Goal: Information Seeking & Learning: Learn about a topic

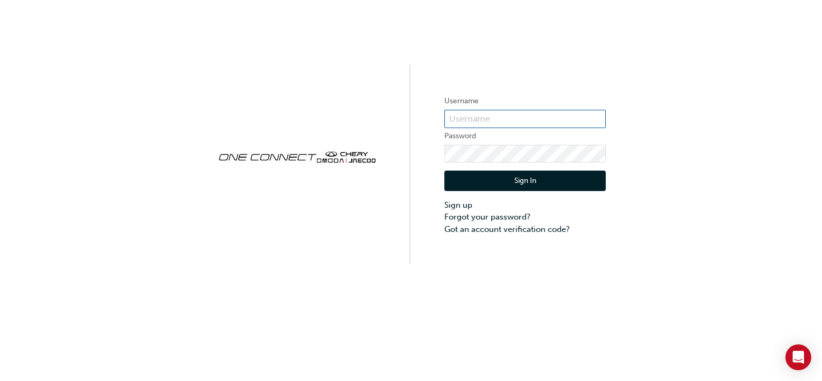
click at [478, 121] on input "text" at bounding box center [525, 119] width 161 height 18
type input "DS1049"
click at [489, 177] on button "Sign In" at bounding box center [525, 181] width 161 height 20
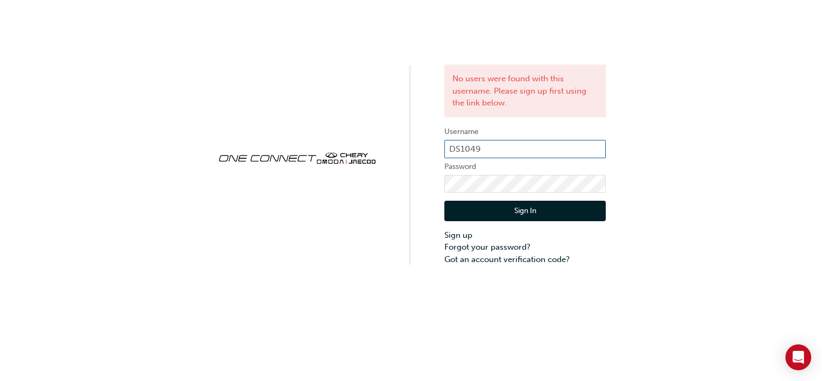
click at [497, 149] on input "DS1049" at bounding box center [525, 149] width 161 height 18
click at [498, 149] on input "DS1049" at bounding box center [525, 149] width 161 height 18
click at [484, 207] on button "Sign In" at bounding box center [525, 211] width 161 height 20
click at [489, 138] on form "Username DS1049 Password Sign In Sign up Forgot your password? Got an account v…" at bounding box center [525, 195] width 161 height 140
click at [501, 150] on input "DS1049" at bounding box center [525, 149] width 161 height 18
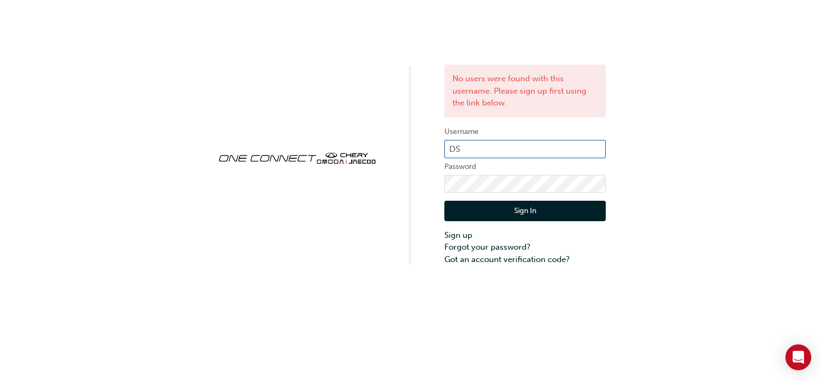
type input "D"
type input "C47001-6"
click at [457, 213] on button "Sign In" at bounding box center [525, 211] width 161 height 20
click at [506, 151] on input "C47001-6" at bounding box center [525, 149] width 161 height 18
type input "C"
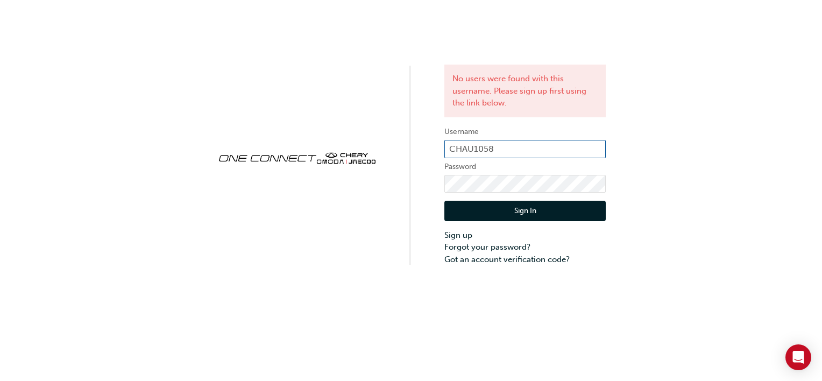
type input "CHAU1058"
click at [459, 207] on button "Sign In" at bounding box center [525, 211] width 161 height 20
click at [517, 149] on input "CHAU1058" at bounding box center [525, 149] width 161 height 18
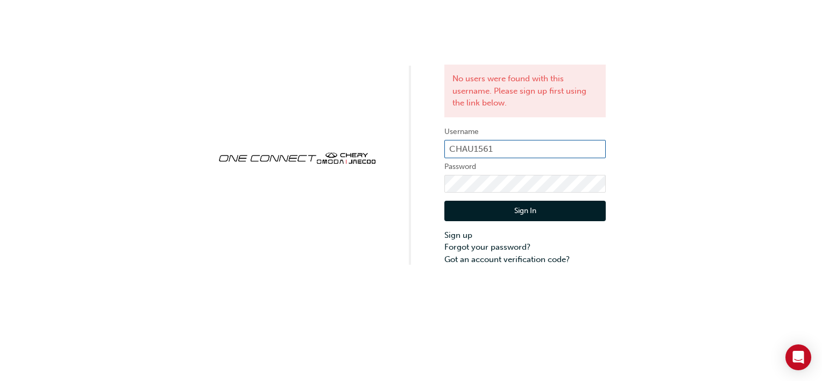
type input "CHAU1561"
click at [457, 211] on button "Sign In" at bounding box center [525, 211] width 161 height 20
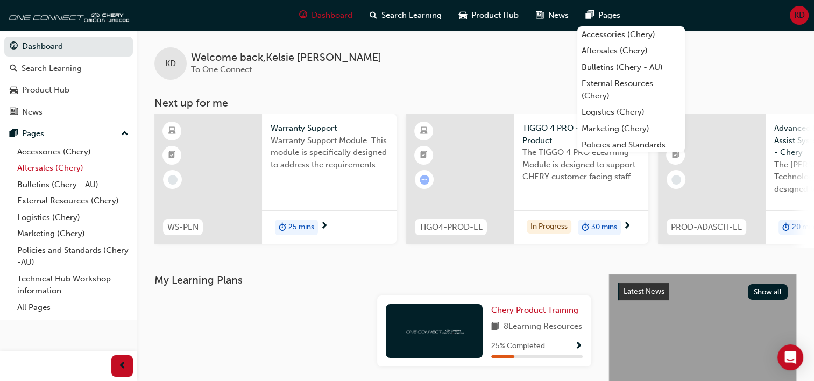
click at [33, 174] on link "Aftersales (Chery)" at bounding box center [73, 168] width 120 height 17
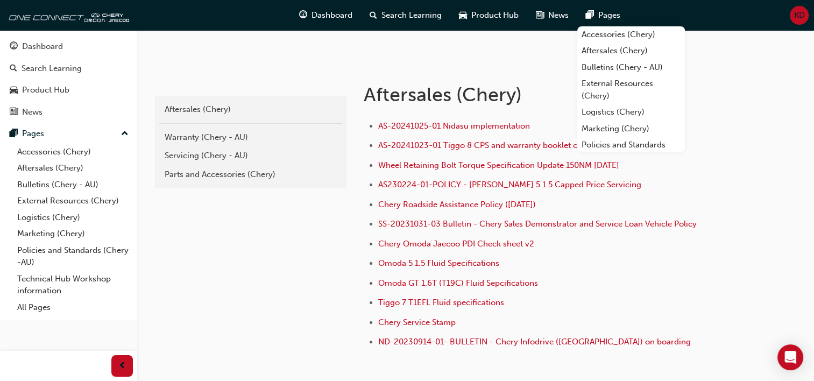
scroll to position [185, 0]
click at [52, 182] on link "Bulletins (Chery - AU)" at bounding box center [73, 185] width 120 height 17
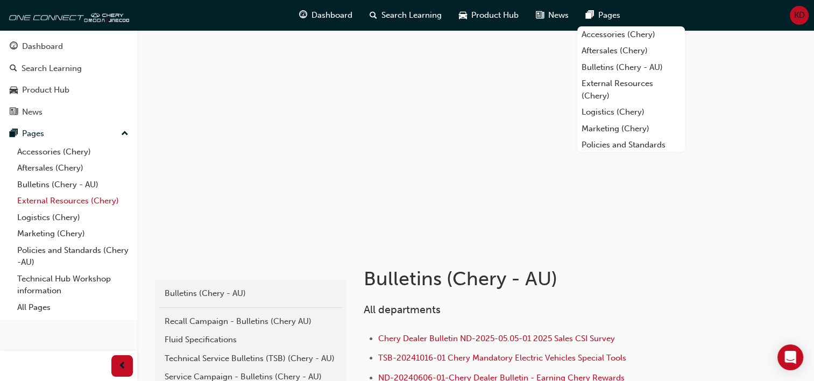
click at [43, 204] on link "External Resources (Chery)" at bounding box center [73, 201] width 120 height 17
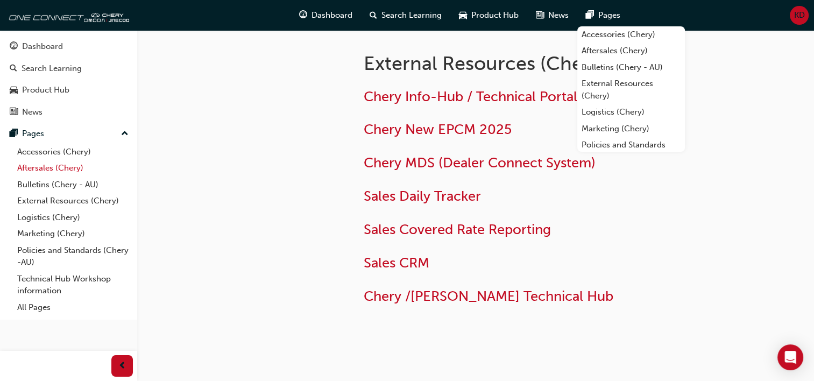
click at [60, 165] on link "Aftersales (Chery)" at bounding box center [73, 168] width 120 height 17
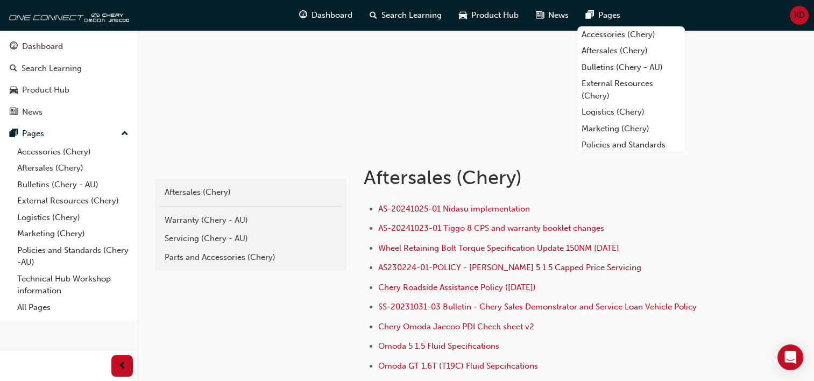
scroll to position [103, 0]
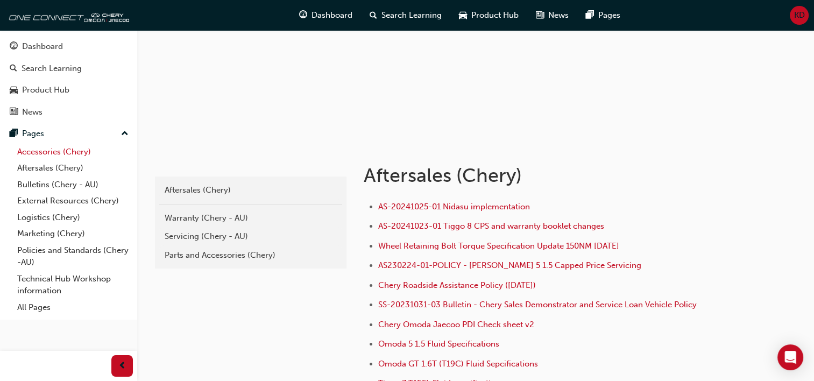
click at [53, 157] on link "Accessories (Chery)" at bounding box center [73, 152] width 120 height 17
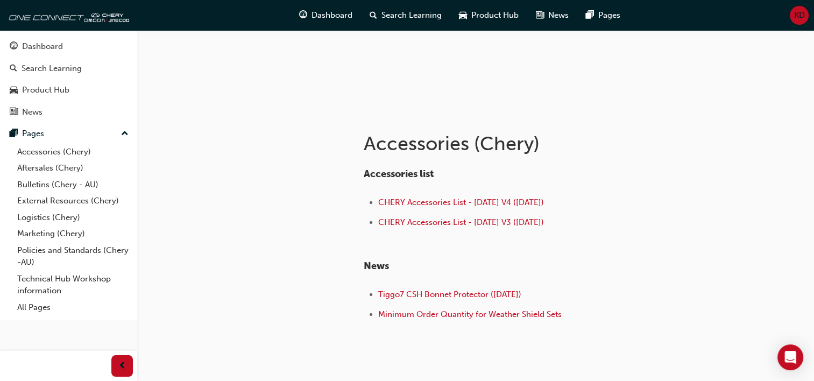
scroll to position [133, 0]
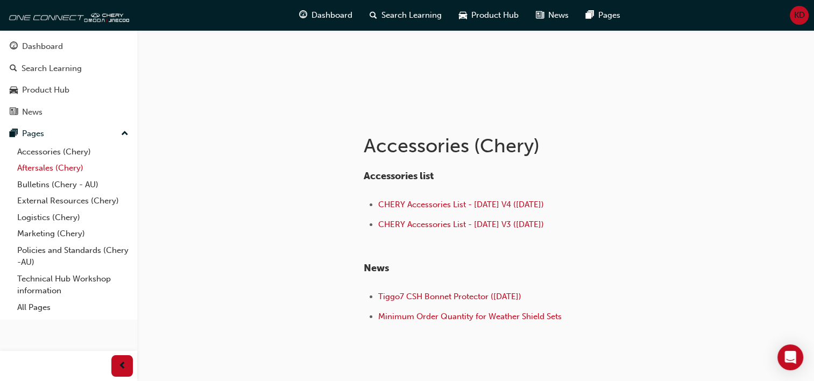
click at [75, 168] on link "Aftersales (Chery)" at bounding box center [73, 168] width 120 height 17
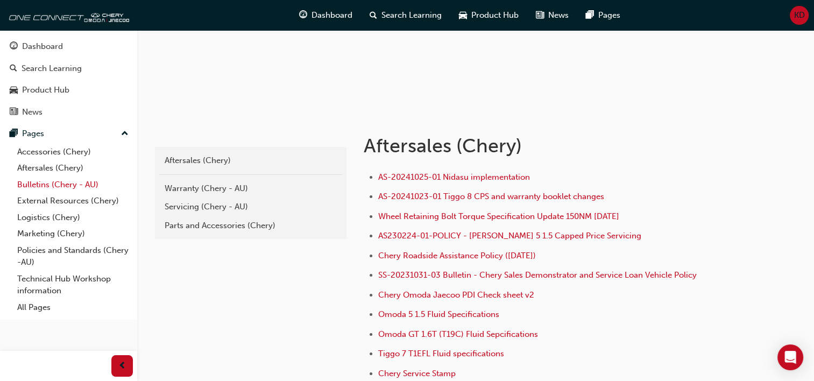
click at [65, 181] on link "Bulletins (Chery - AU)" at bounding box center [73, 185] width 120 height 17
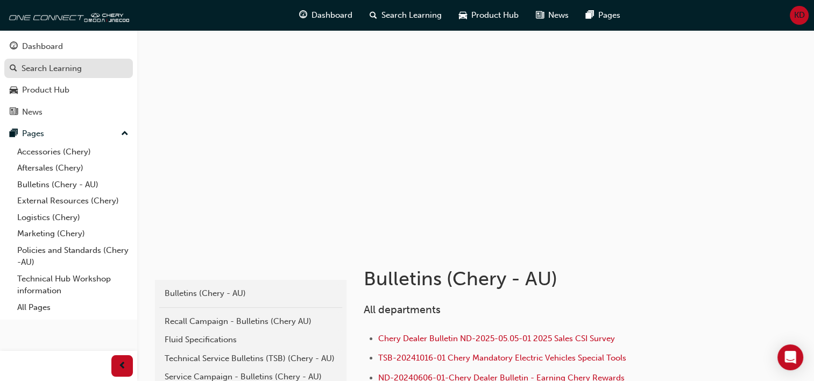
click at [74, 66] on div "Search Learning" at bounding box center [52, 68] width 60 height 12
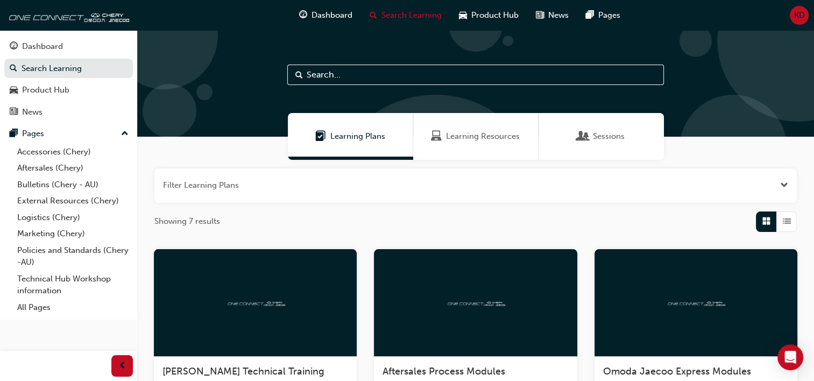
click at [333, 68] on input "text" at bounding box center [475, 75] width 377 height 20
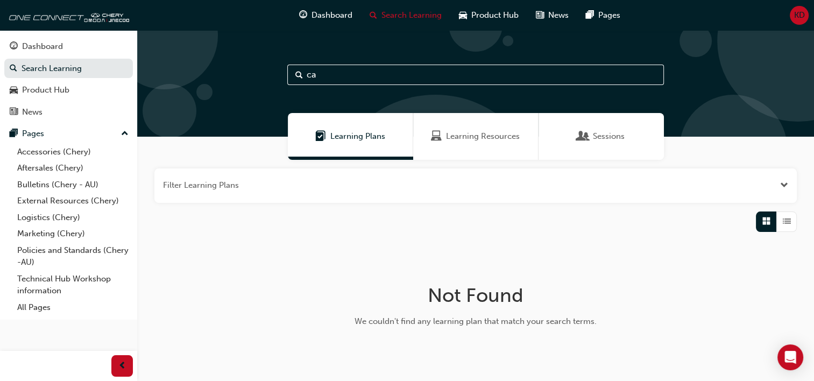
type input "c"
type input "2"
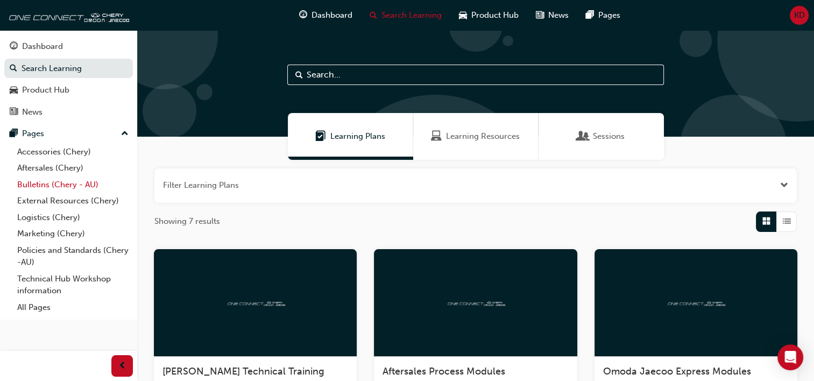
click at [71, 182] on link "Bulletins (Chery - AU)" at bounding box center [73, 185] width 120 height 17
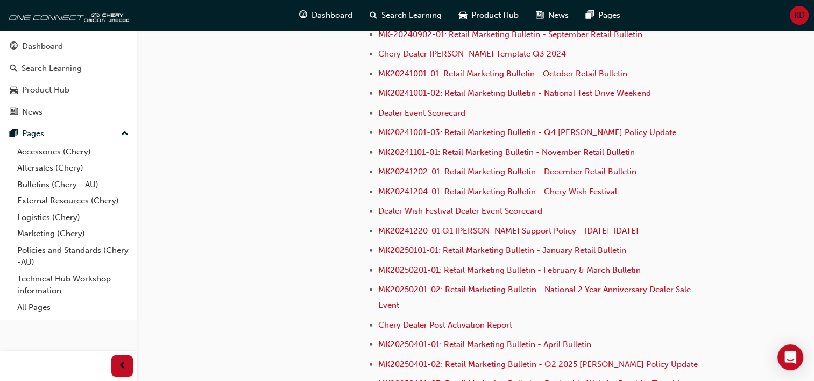
scroll to position [2749, 0]
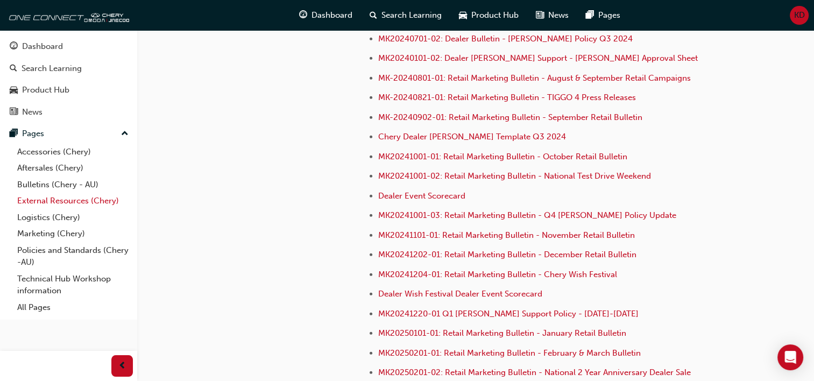
click at [35, 203] on link "External Resources (Chery)" at bounding box center [73, 201] width 120 height 17
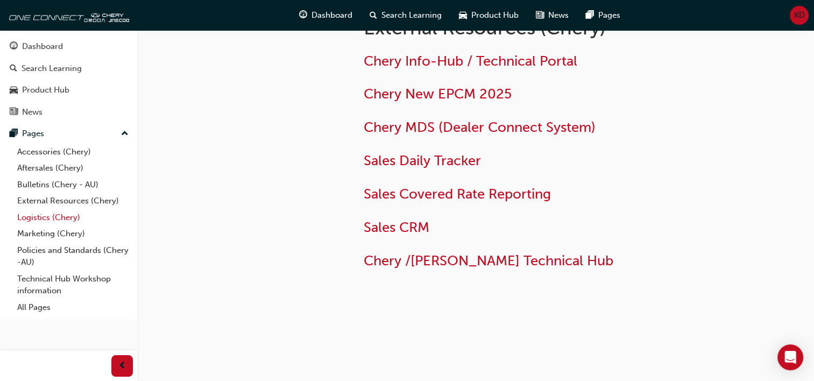
click at [37, 217] on link "Logistics (Chery)" at bounding box center [73, 217] width 120 height 17
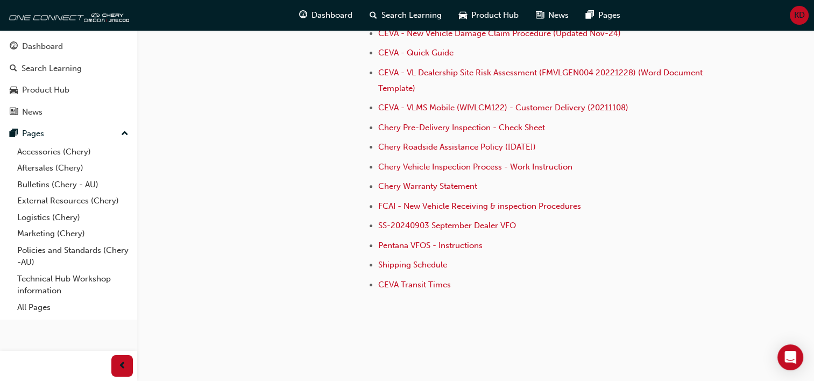
scroll to position [343, 0]
click at [30, 283] on link "Technical Hub Workshop information" at bounding box center [73, 285] width 120 height 29
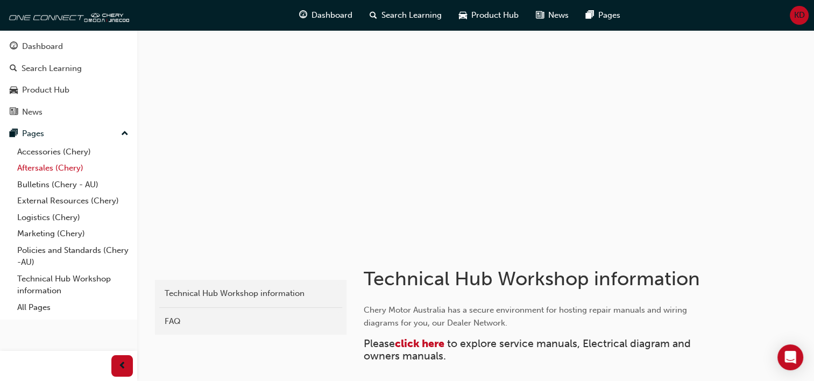
click at [72, 169] on link "Aftersales (Chery)" at bounding box center [73, 168] width 120 height 17
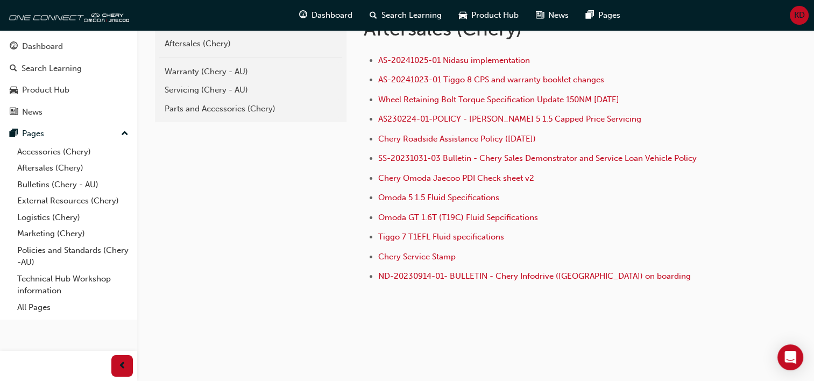
scroll to position [256, 0]
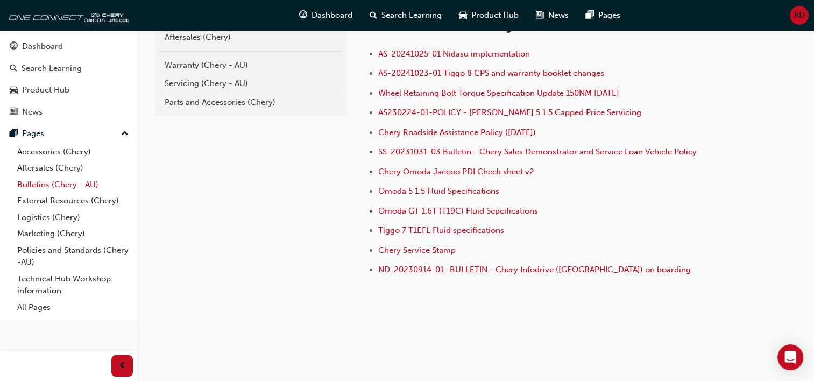
click at [66, 181] on link "Bulletins (Chery - AU)" at bounding box center [73, 185] width 120 height 17
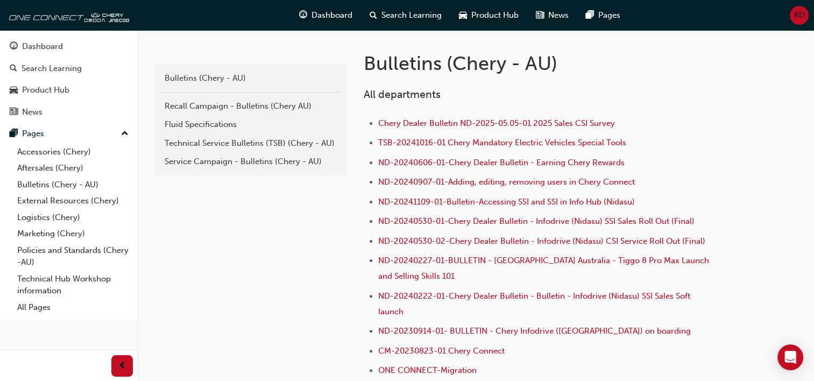
scroll to position [178, 0]
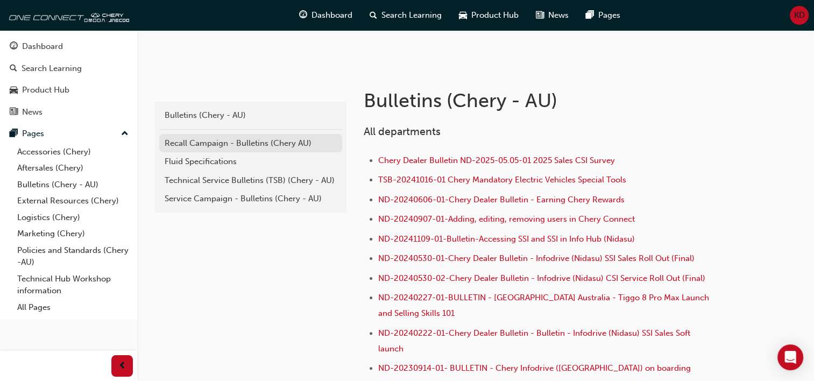
click at [272, 140] on div "Recall Campaign - Bulletins (Chery AU)" at bounding box center [251, 143] width 172 height 12
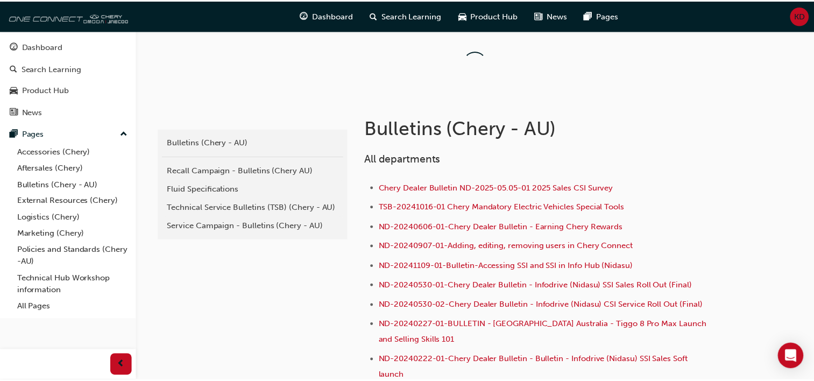
scroll to position [178, 0]
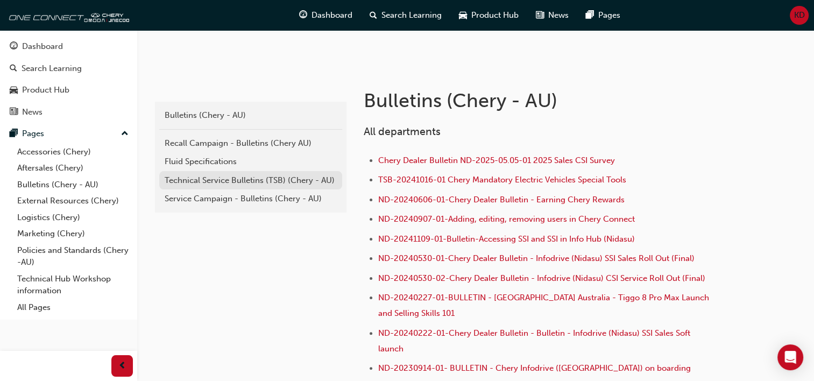
click at [220, 177] on div "Technical Service Bulletins (TSB) (Chery - AU)" at bounding box center [251, 180] width 172 height 12
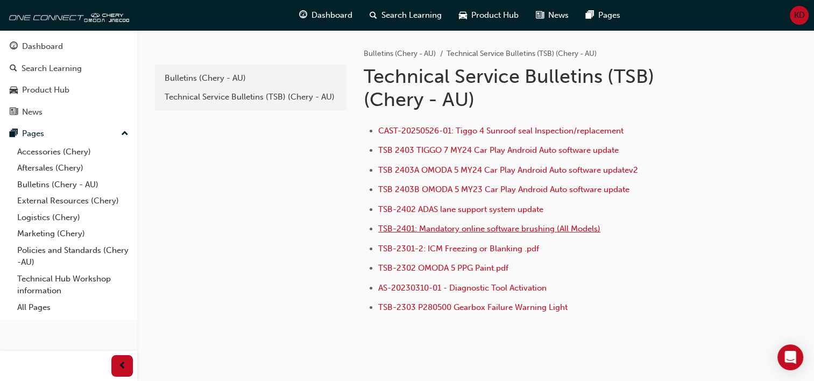
click at [432, 225] on span "TSB-2401: Mandatory online software brushing (All Models)" at bounding box center [489, 229] width 222 height 10
click at [335, 16] on span "Dashboard" at bounding box center [332, 15] width 41 height 12
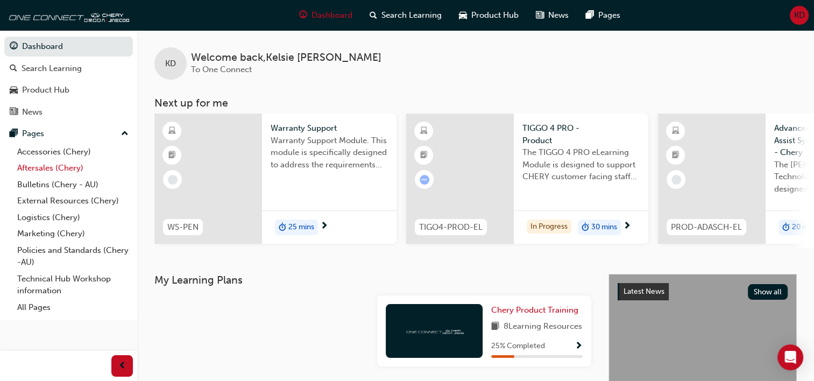
click at [50, 162] on link "Aftersales (Chery)" at bounding box center [73, 168] width 120 height 17
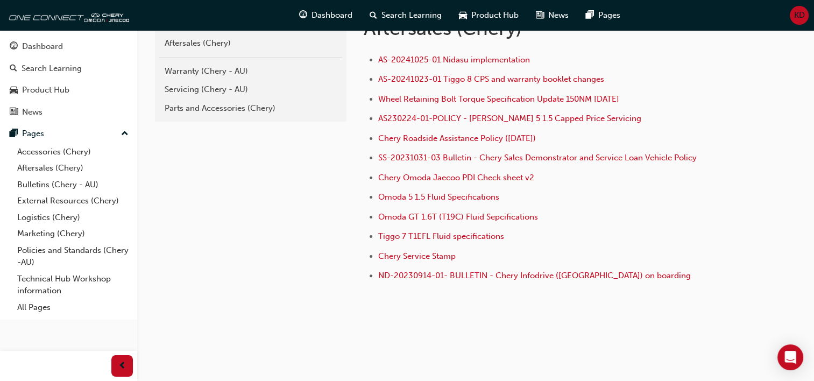
scroll to position [256, 0]
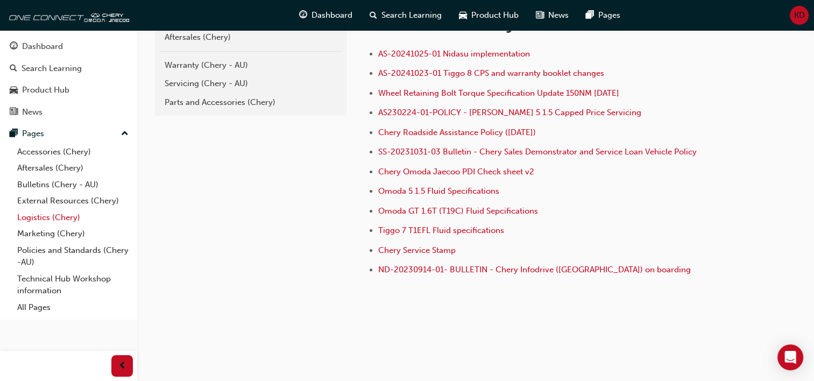
click at [53, 216] on link "Logistics (Chery)" at bounding box center [73, 217] width 120 height 17
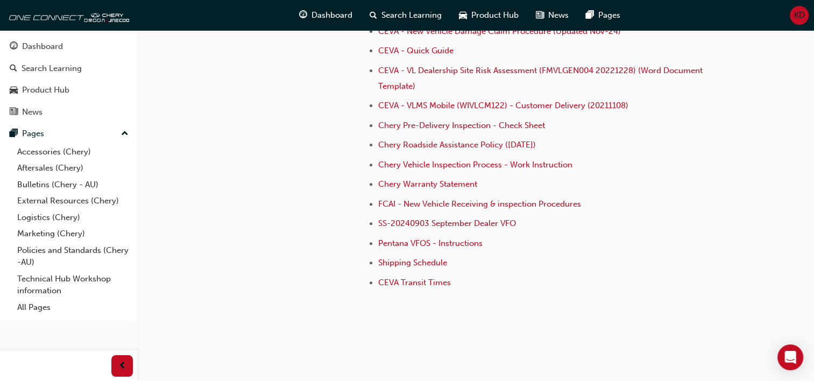
scroll to position [345, 0]
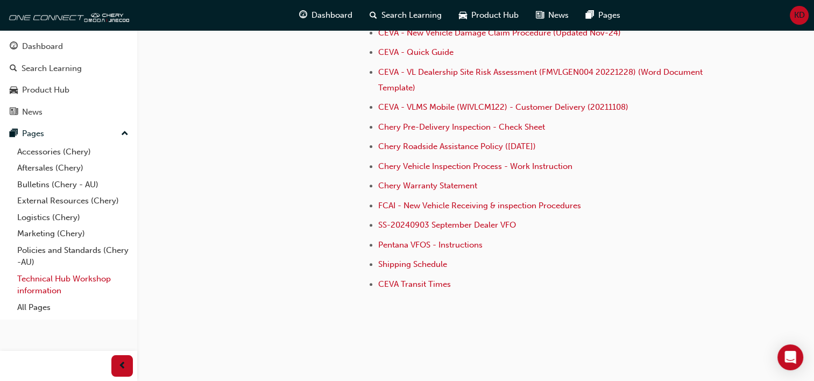
click at [50, 277] on link "Technical Hub Workshop information" at bounding box center [73, 285] width 120 height 29
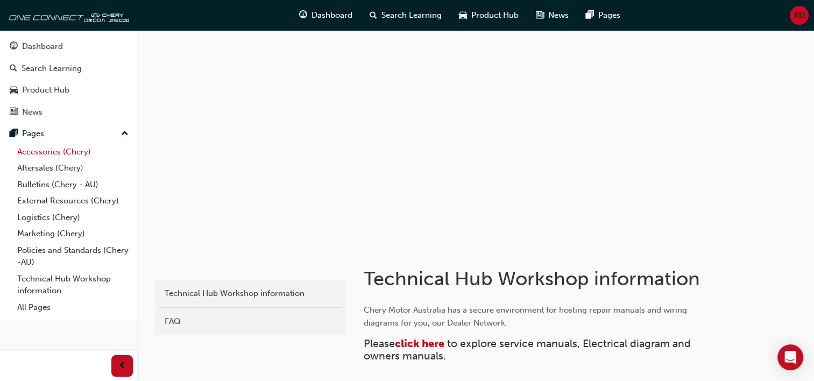
click at [71, 153] on link "Accessories (Chery)" at bounding box center [73, 152] width 120 height 17
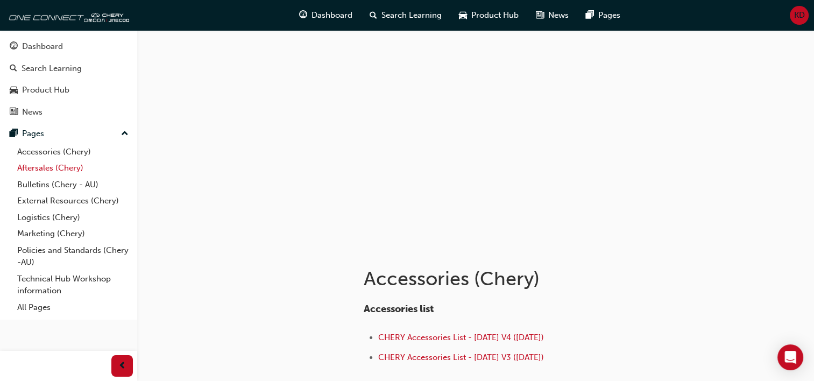
click at [67, 173] on link "Aftersales (Chery)" at bounding box center [73, 168] width 120 height 17
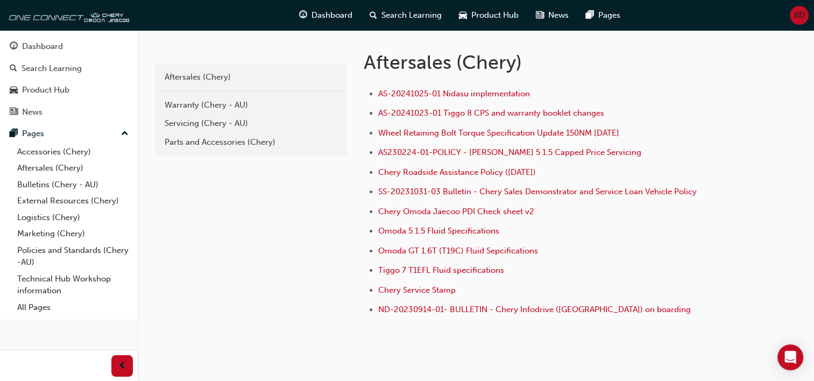
scroll to position [218, 0]
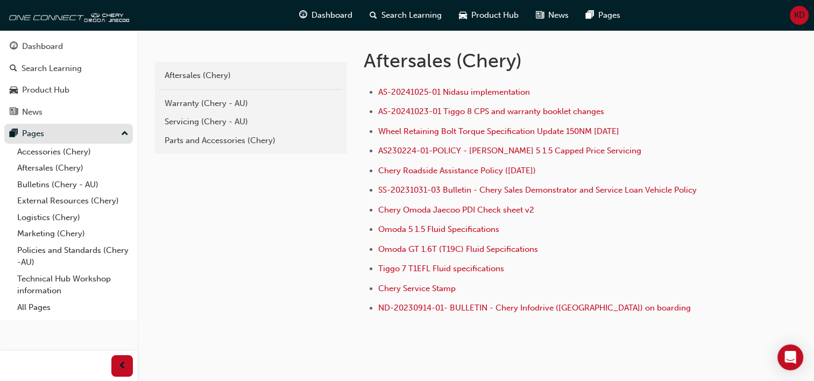
click at [103, 127] on div "Pages" at bounding box center [69, 133] width 118 height 13
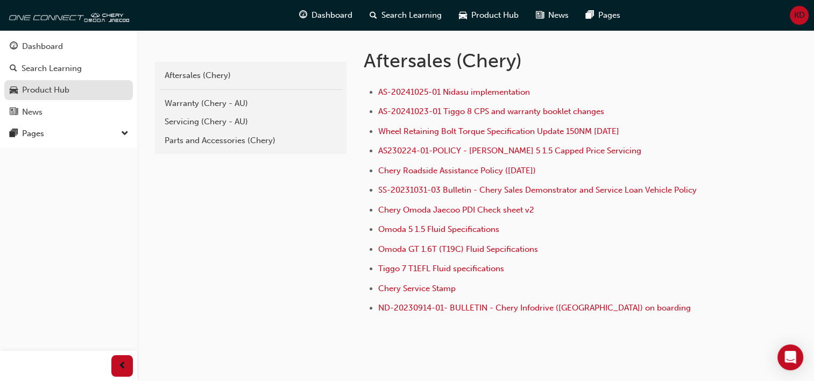
click at [55, 84] on div "Product Hub" at bounding box center [45, 90] width 47 height 12
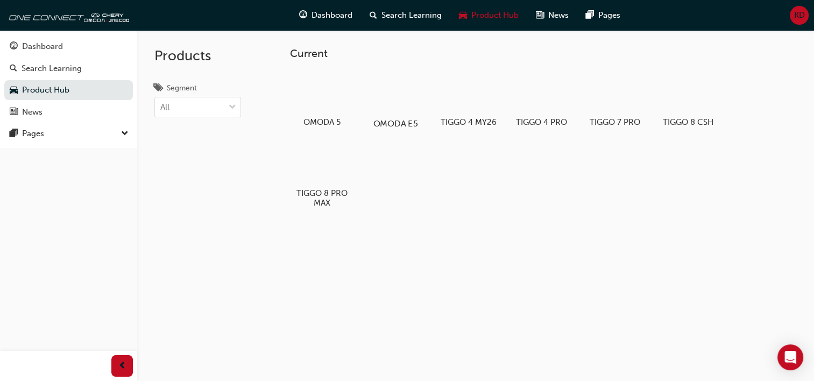
click at [392, 110] on div at bounding box center [395, 92] width 60 height 43
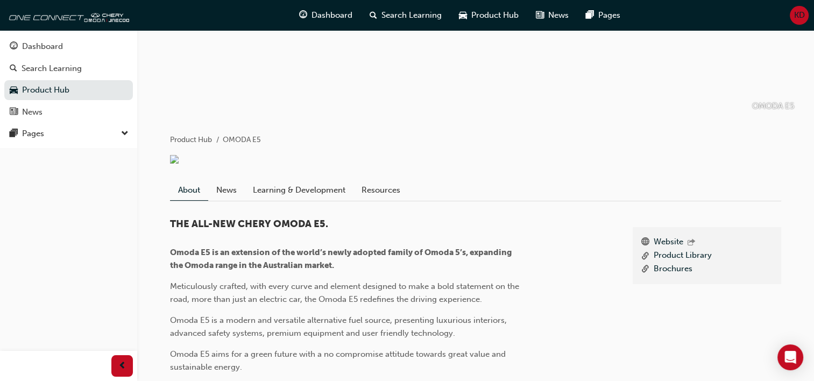
scroll to position [108, 0]
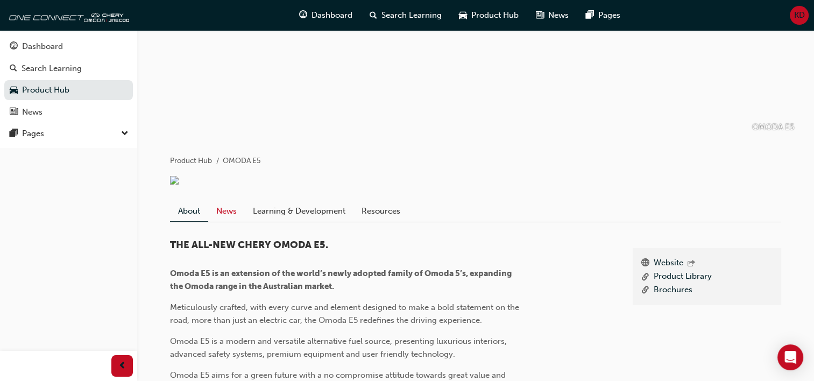
click at [217, 220] on link "News" at bounding box center [226, 211] width 37 height 20
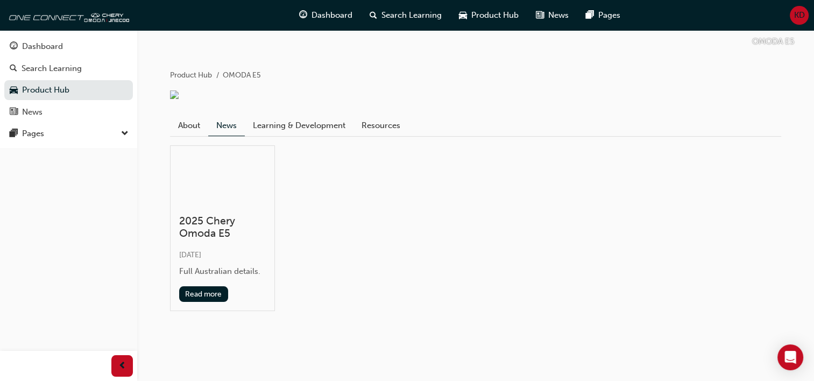
scroll to position [204, 0]
click at [222, 211] on div "2025 Chery Omoda E5 Wed 28 Aug 2024 Full Australian details. Read more" at bounding box center [222, 228] width 105 height 166
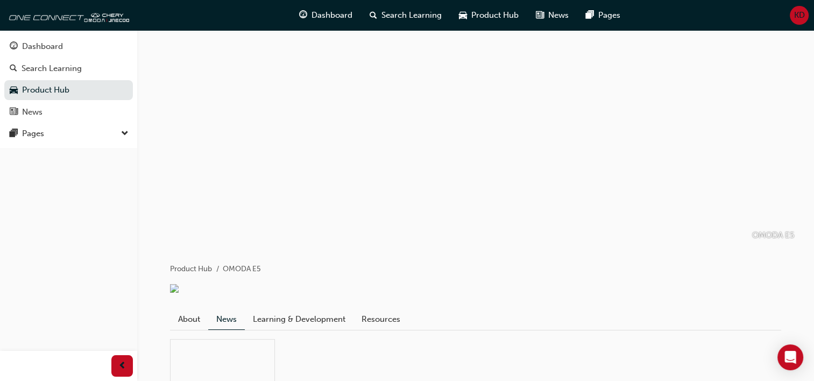
scroll to position [204, 0]
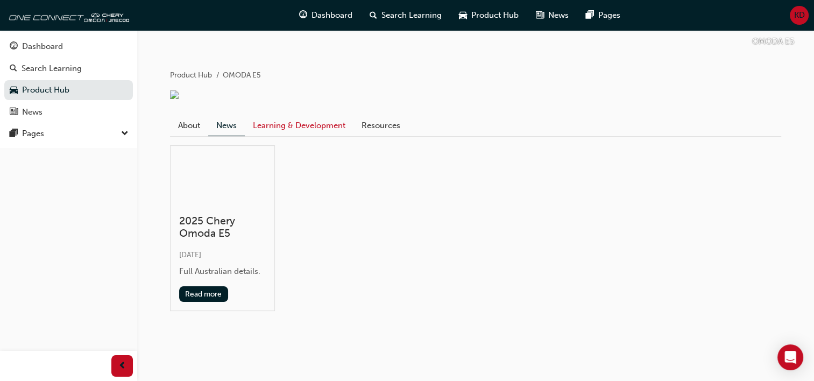
click at [269, 123] on link "Learning & Development" at bounding box center [299, 125] width 109 height 20
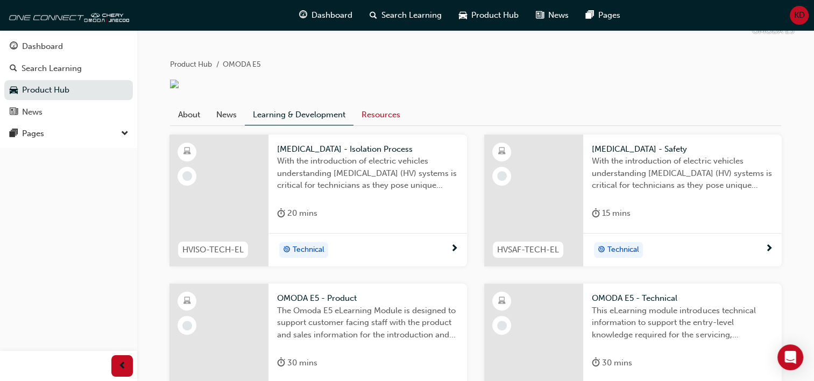
click at [383, 125] on link "Resources" at bounding box center [381, 114] width 55 height 20
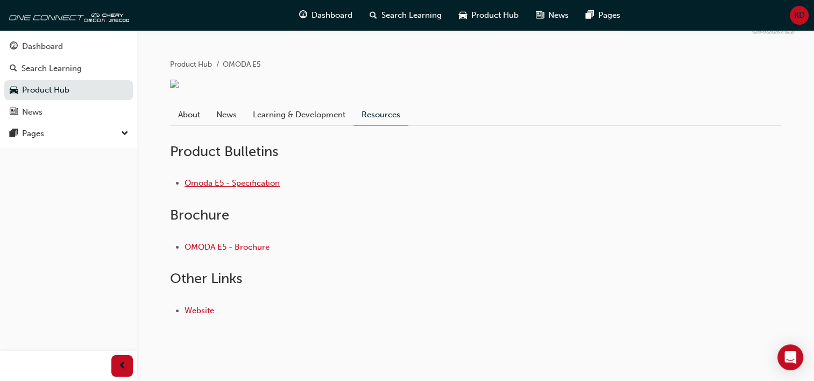
click at [224, 188] on link "Omoda E5 - Specification" at bounding box center [232, 183] width 95 height 10
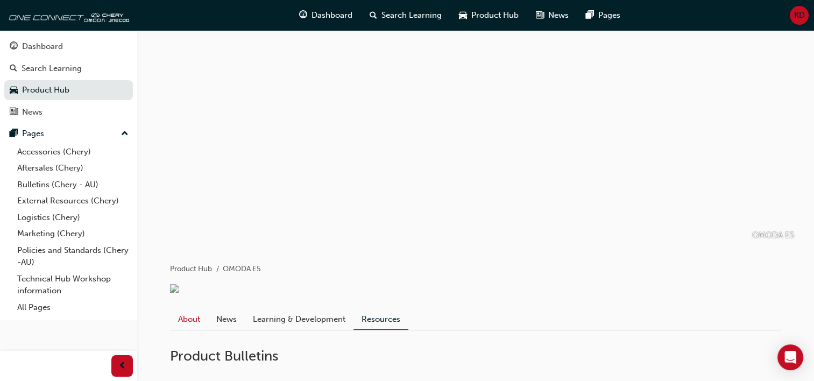
click at [200, 328] on link "About" at bounding box center [189, 319] width 38 height 20
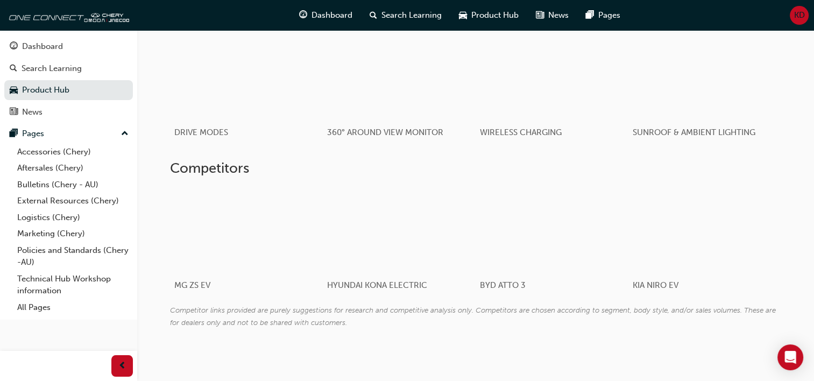
scroll to position [743, 0]
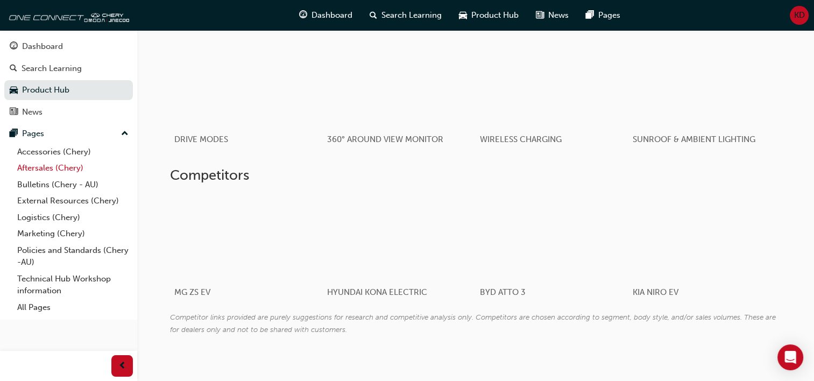
click at [40, 162] on link "Aftersales (Chery)" at bounding box center [73, 168] width 120 height 17
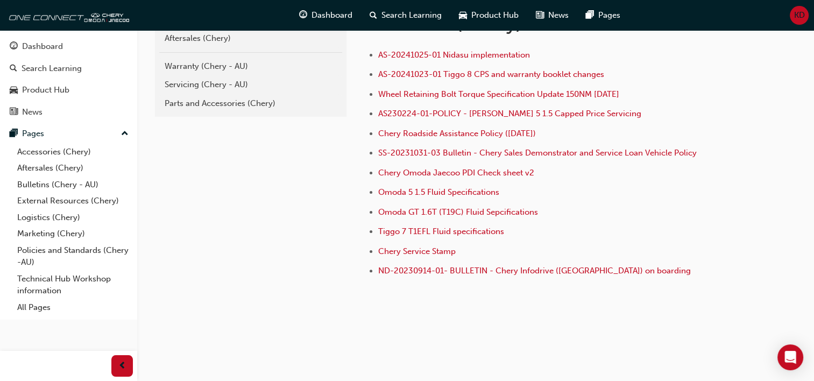
scroll to position [256, 0]
drag, startPoint x: 775, startPoint y: 294, endPoint x: 823, endPoint y: 298, distance: 48.5
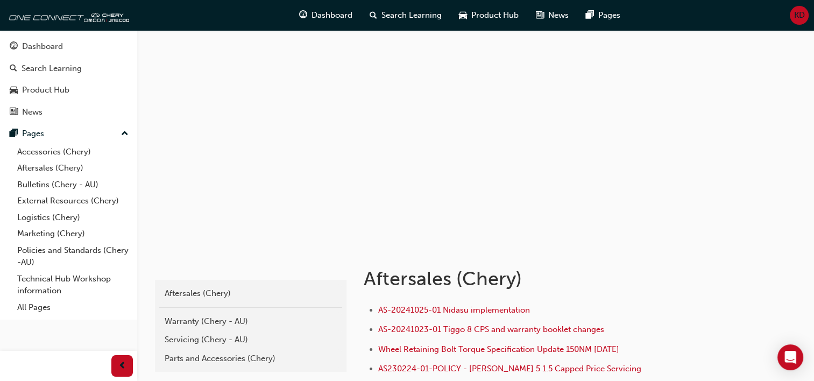
scroll to position [1, 0]
click at [471, 19] on span "Product Hub" at bounding box center [494, 15] width 47 height 12
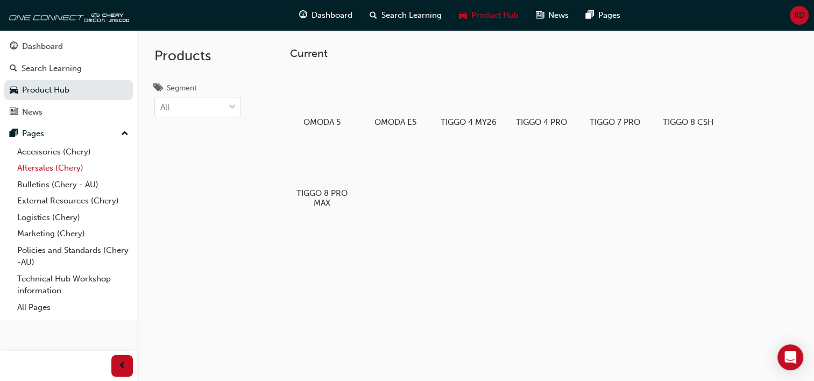
click at [68, 169] on link "Aftersales (Chery)" at bounding box center [73, 168] width 120 height 17
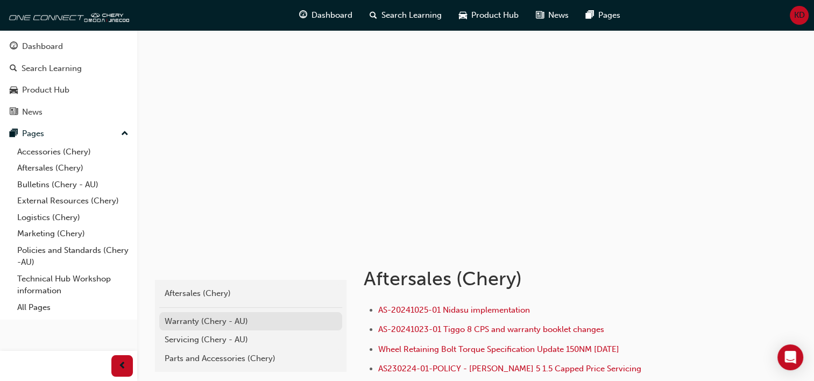
click at [211, 315] on div "Warranty (Chery - AU)" at bounding box center [251, 321] width 172 height 12
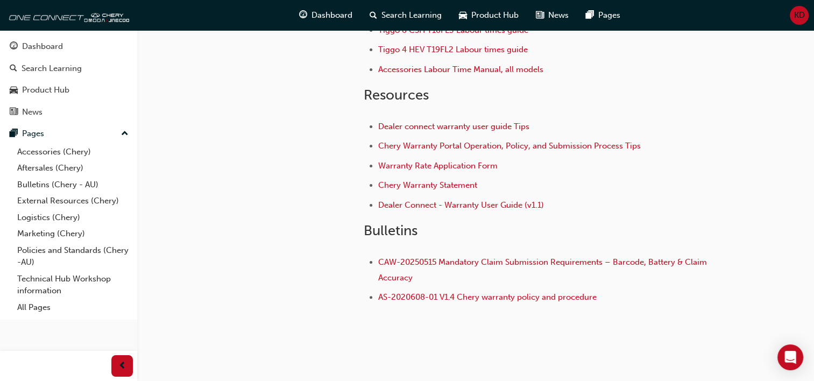
scroll to position [220, 0]
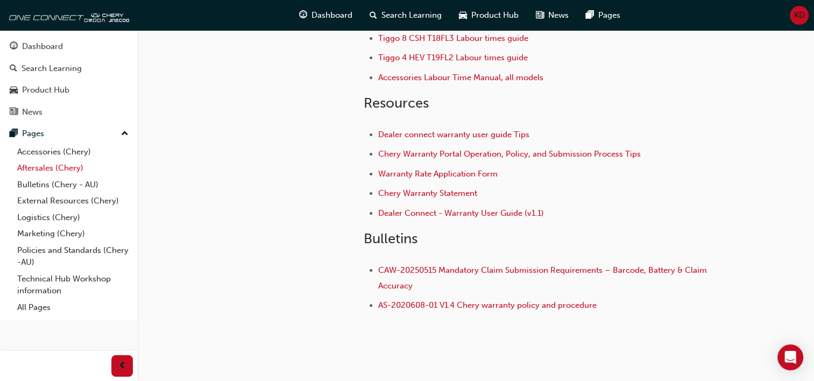
click at [42, 161] on link "Aftersales (Chery)" at bounding box center [73, 168] width 120 height 17
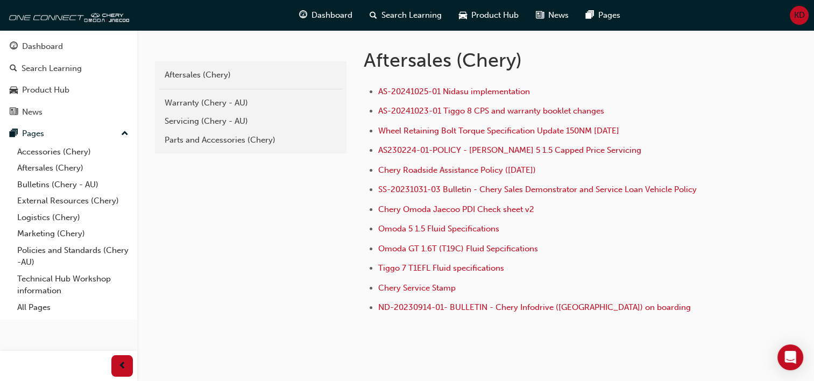
scroll to position [220, 0]
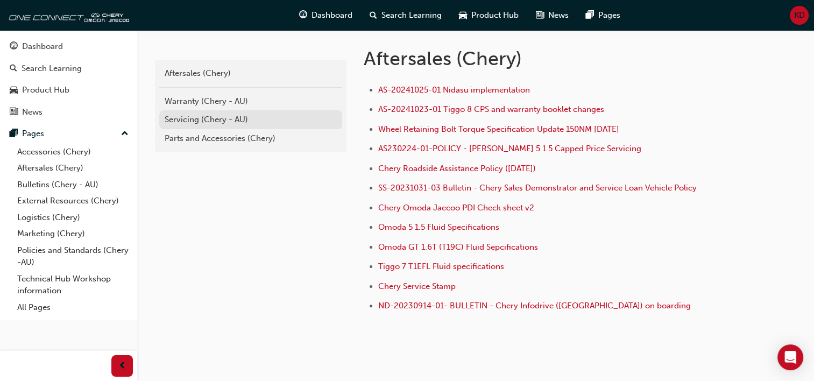
click at [300, 125] on link "Servicing (Chery - AU)" at bounding box center [250, 119] width 183 height 19
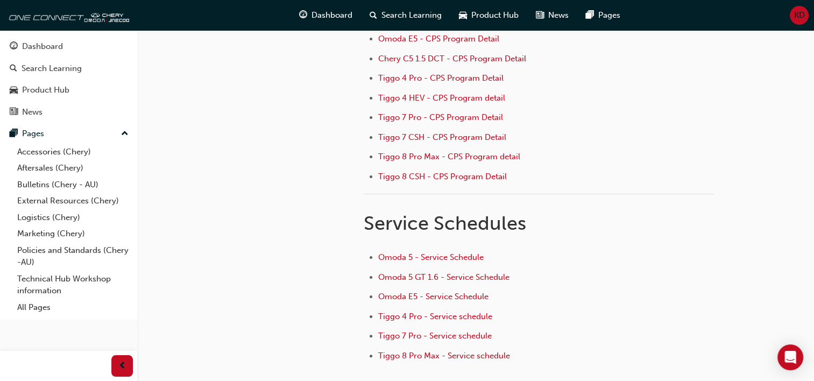
scroll to position [163, 0]
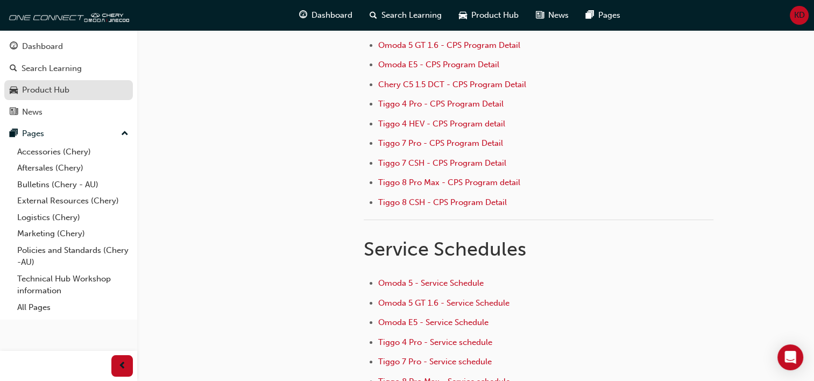
click at [100, 87] on div "Product Hub" at bounding box center [69, 89] width 118 height 13
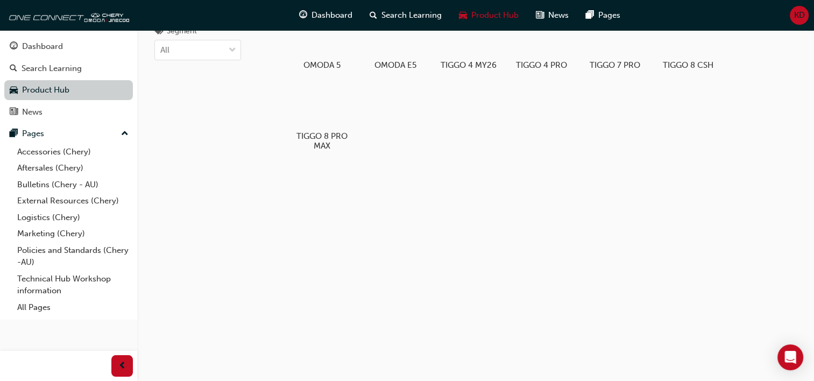
scroll to position [57, 0]
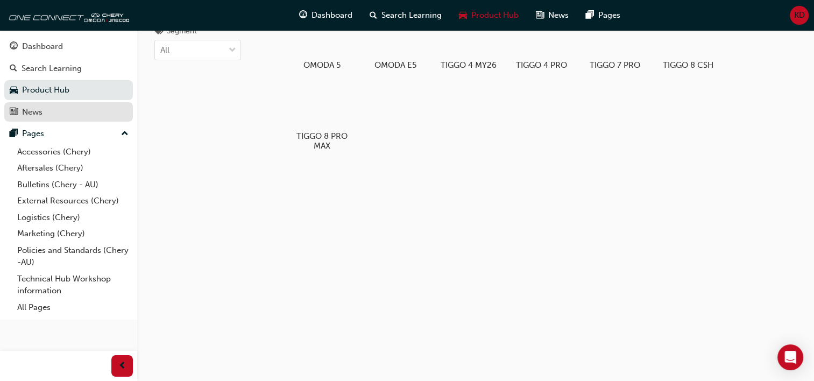
click at [75, 108] on div "News" at bounding box center [69, 111] width 118 height 13
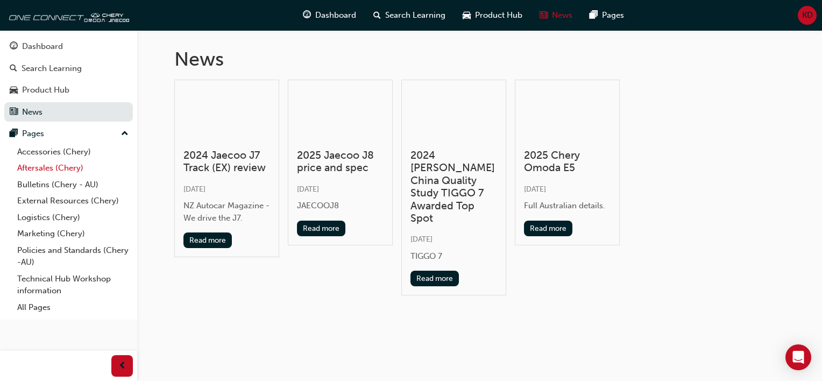
click at [67, 164] on link "Aftersales (Chery)" at bounding box center [73, 168] width 120 height 17
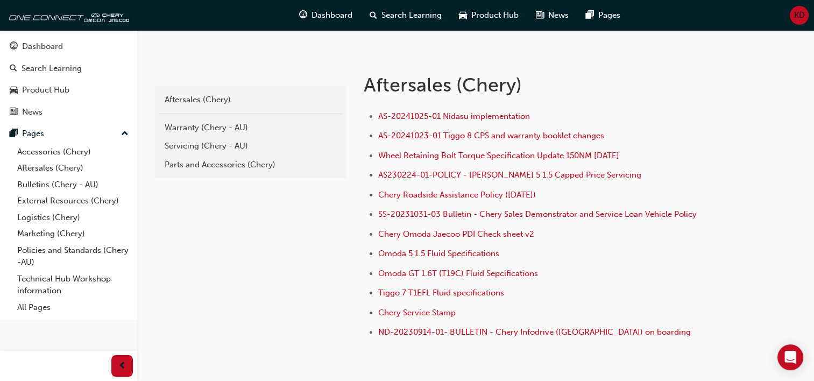
scroll to position [192, 0]
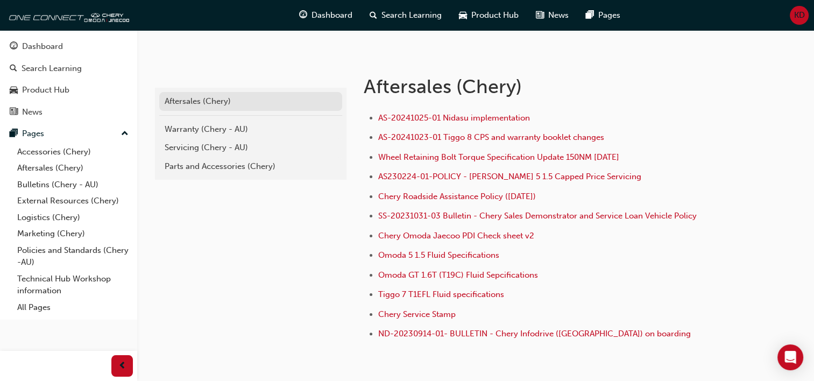
click at [185, 97] on div "Aftersales (Chery)" at bounding box center [251, 101] width 172 height 12
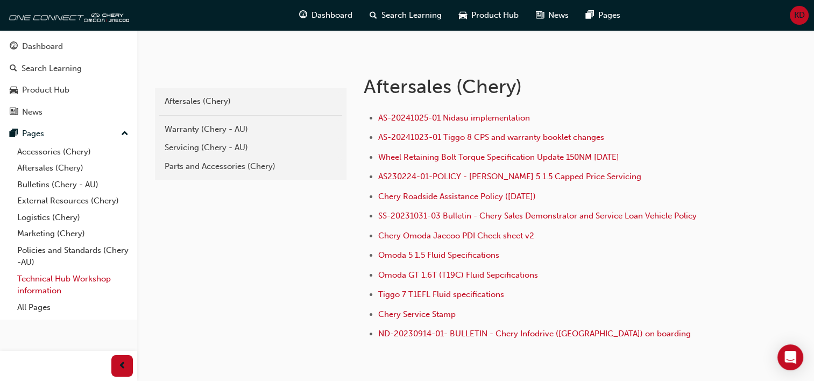
click at [49, 280] on link "Technical Hub Workshop information" at bounding box center [73, 285] width 120 height 29
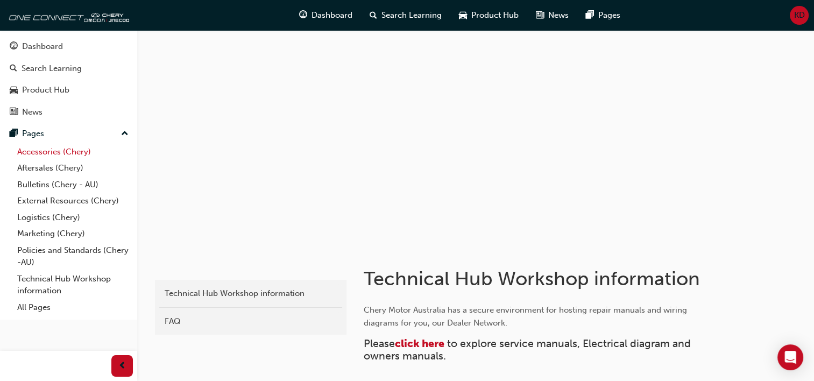
click at [36, 151] on link "Accessories (Chery)" at bounding box center [73, 152] width 120 height 17
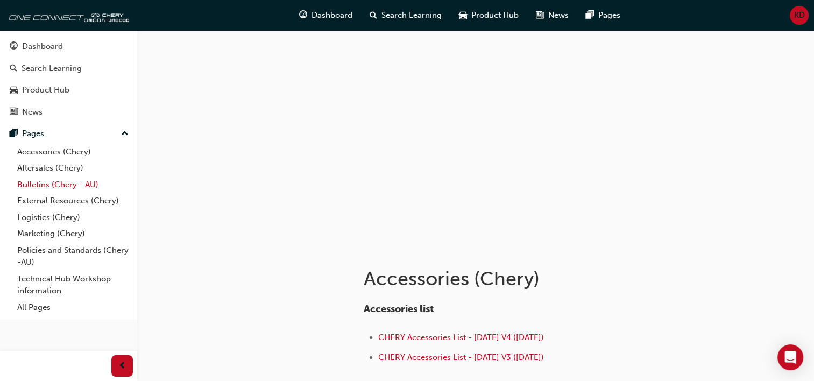
click at [47, 187] on link "Bulletins (Chery - AU)" at bounding box center [73, 185] width 120 height 17
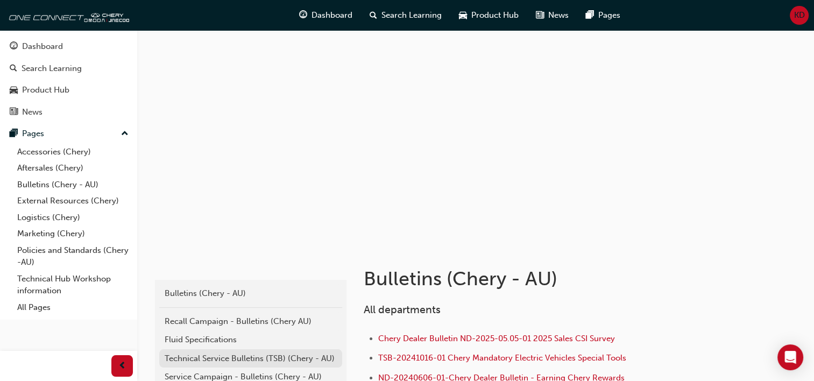
click at [267, 354] on div "Technical Service Bulletins (TSB) (Chery - AU)" at bounding box center [251, 358] width 172 height 12
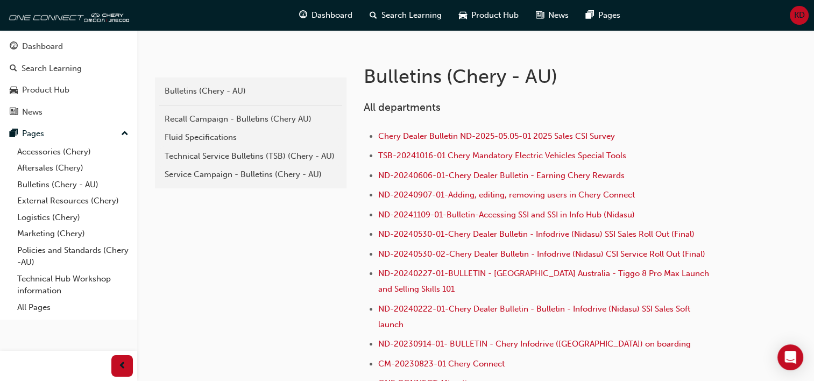
scroll to position [194, 0]
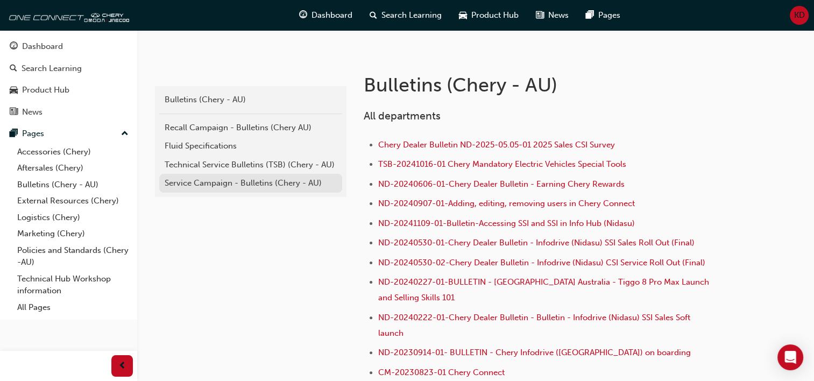
click at [236, 177] on div "Service Campaign - Bulletins (Chery - AU)" at bounding box center [251, 183] width 172 height 12
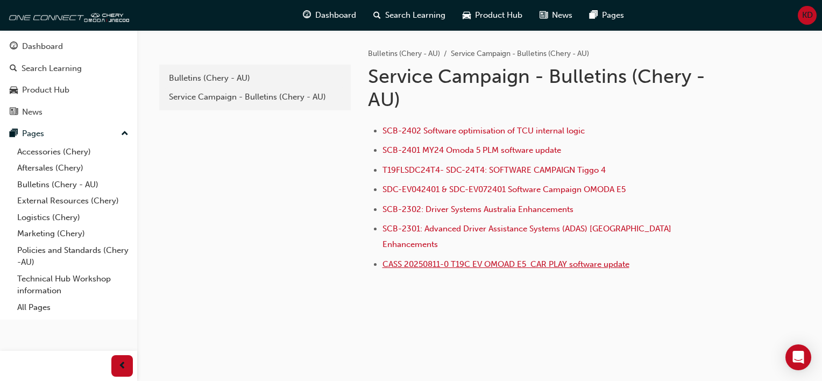
click at [427, 259] on span "CASS 20250811-0 T19C EV OMOAD E5 CAR PLAY software update" at bounding box center [506, 264] width 247 height 10
